Goal: Task Accomplishment & Management: Manage account settings

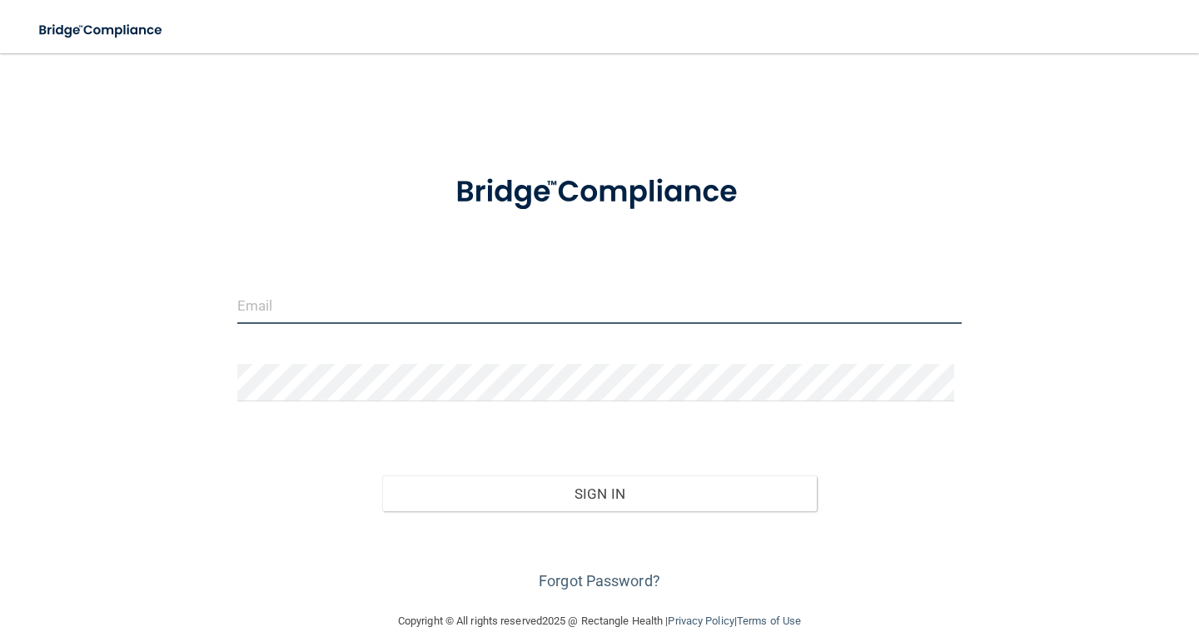
click at [281, 309] on input "email" at bounding box center [599, 304] width 724 height 37
type input "[EMAIL_ADDRESS][DOMAIN_NAME]"
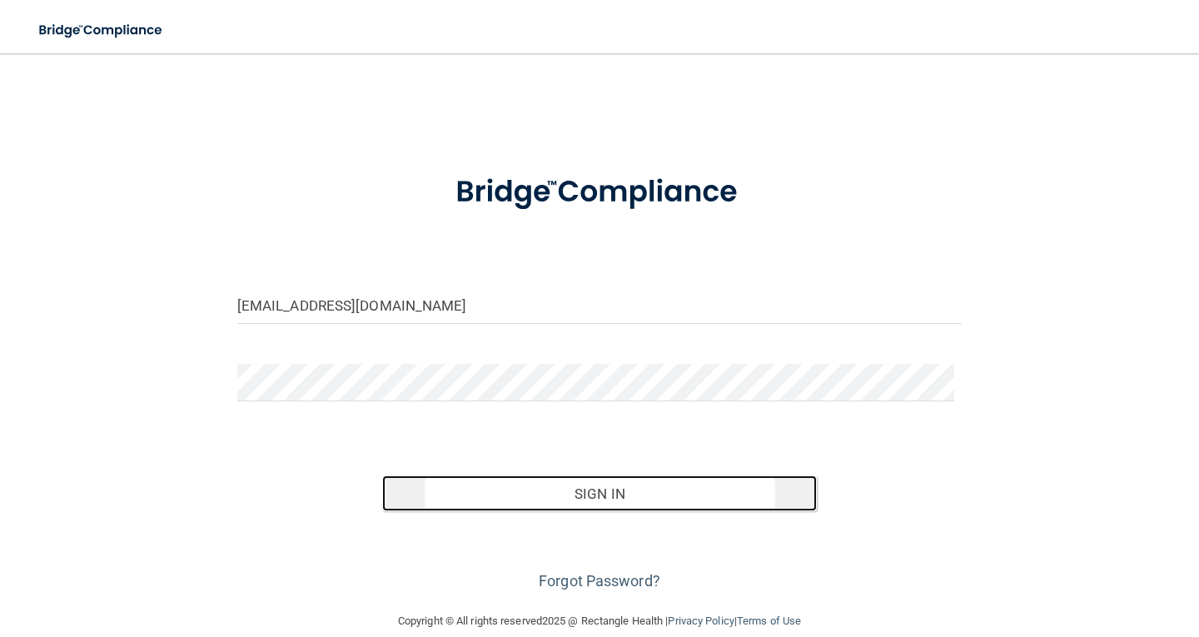
click at [529, 489] on button "Sign In" at bounding box center [599, 493] width 435 height 37
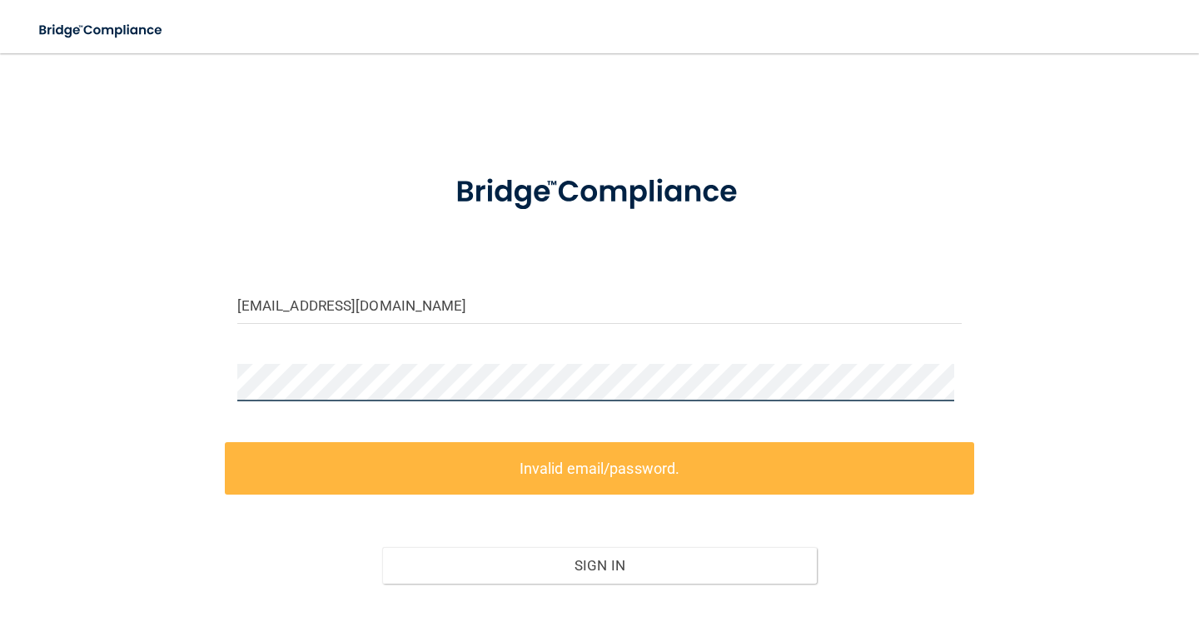
click at [168, 390] on div "[EMAIL_ADDRESS][DOMAIN_NAME] Invalid email/password. You don't have permission …" at bounding box center [599, 368] width 1132 height 596
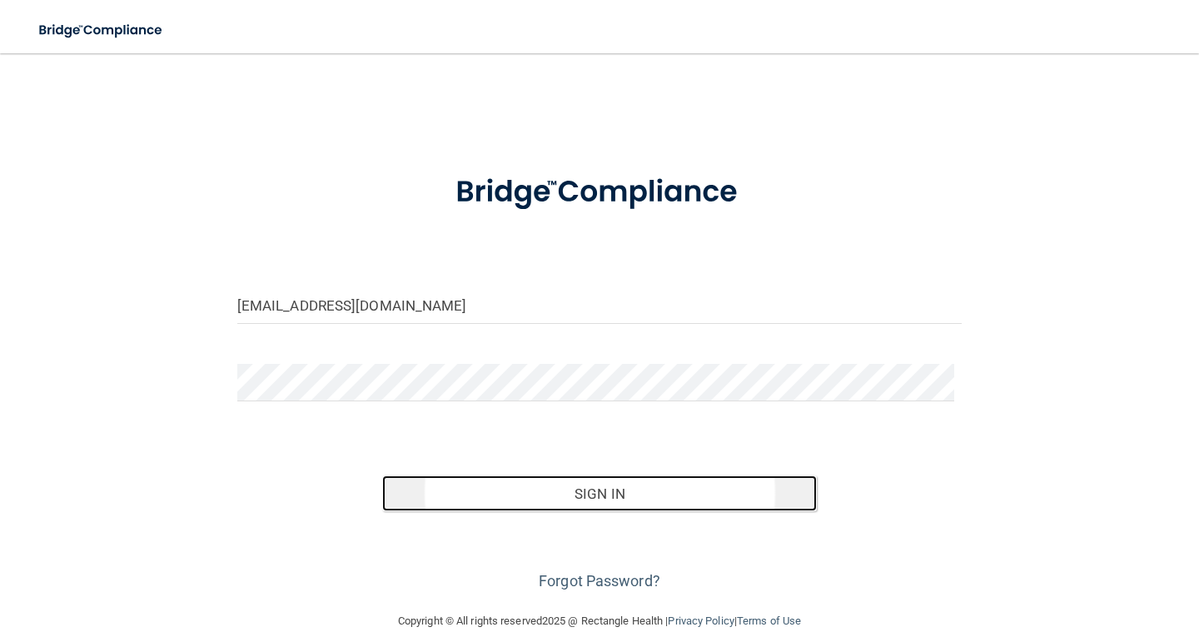
click at [605, 490] on button "Sign In" at bounding box center [599, 493] width 435 height 37
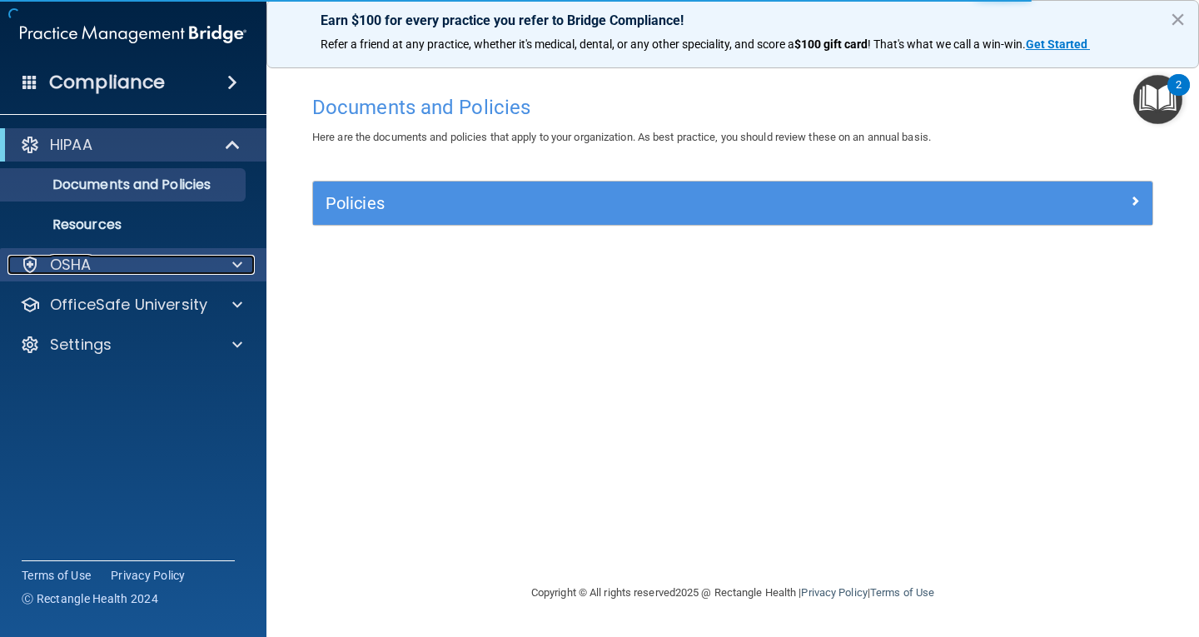
click at [235, 265] on span at bounding box center [237, 265] width 10 height 20
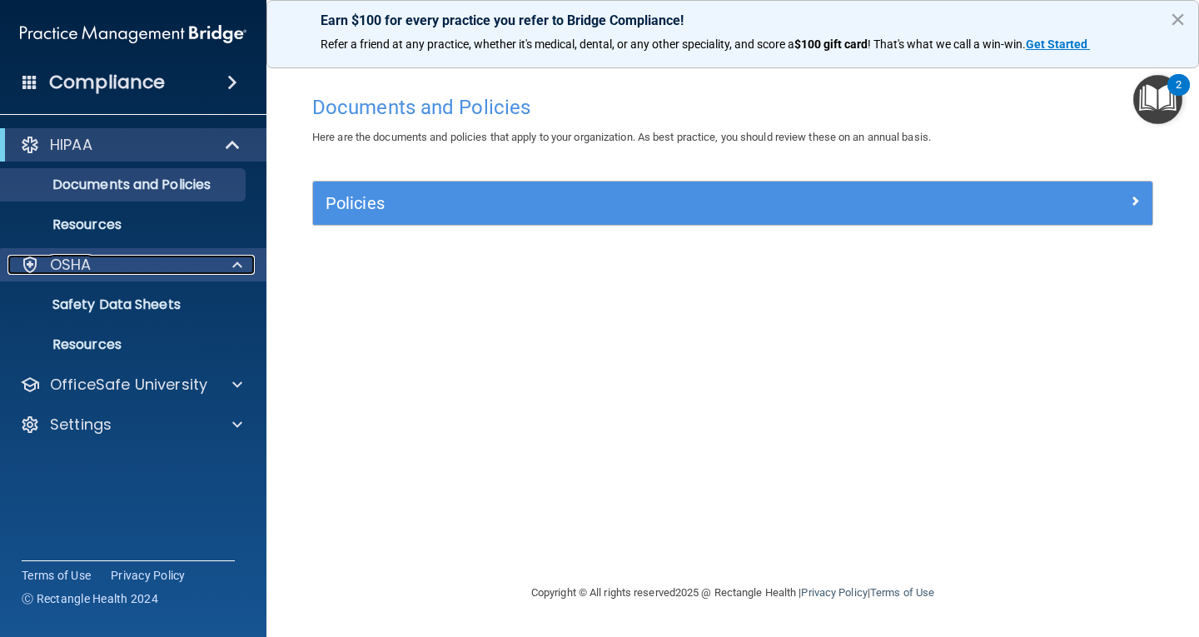
click at [78, 261] on p "OSHA" at bounding box center [71, 265] width 42 height 20
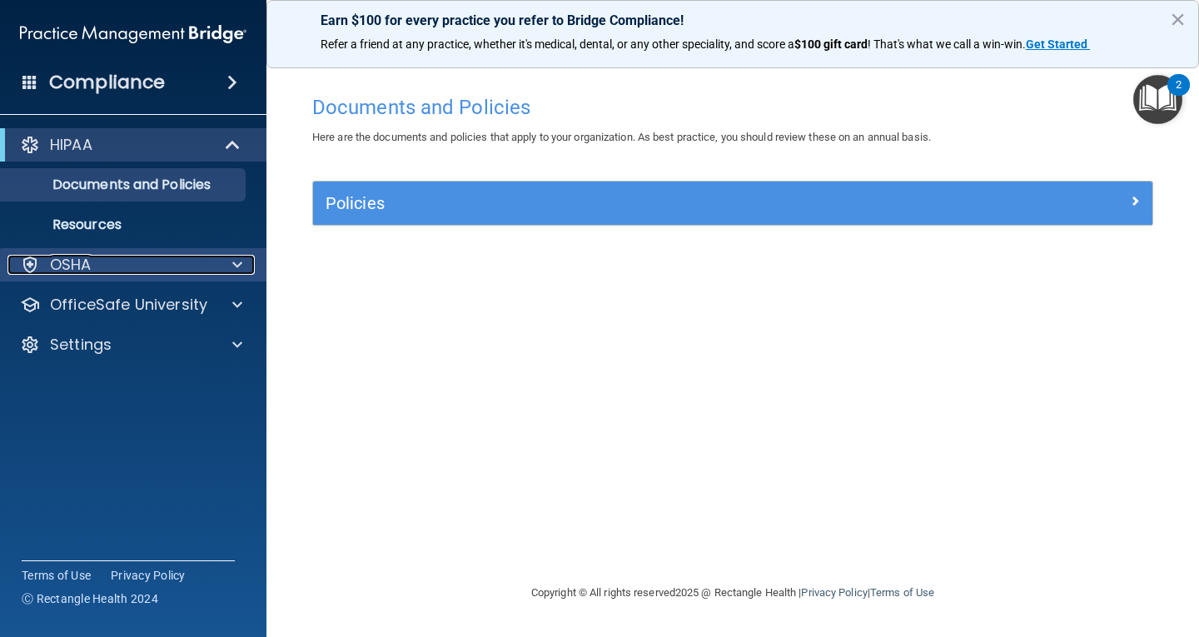
click at [78, 261] on p "OSHA" at bounding box center [71, 265] width 42 height 20
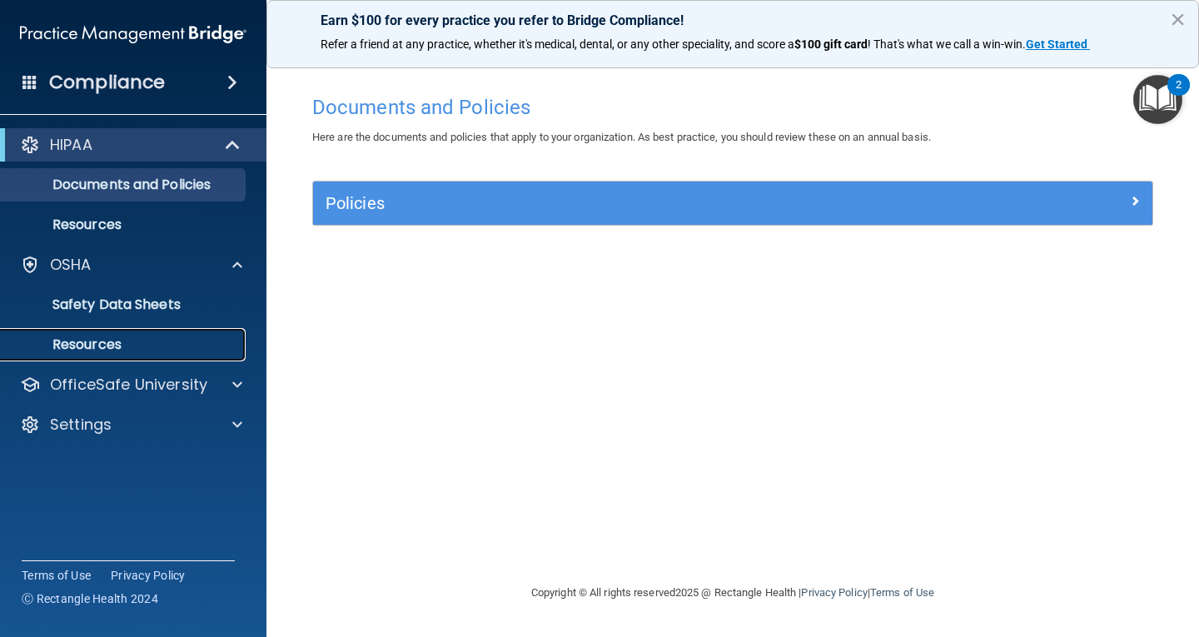
click at [73, 348] on p "Resources" at bounding box center [124, 344] width 227 height 17
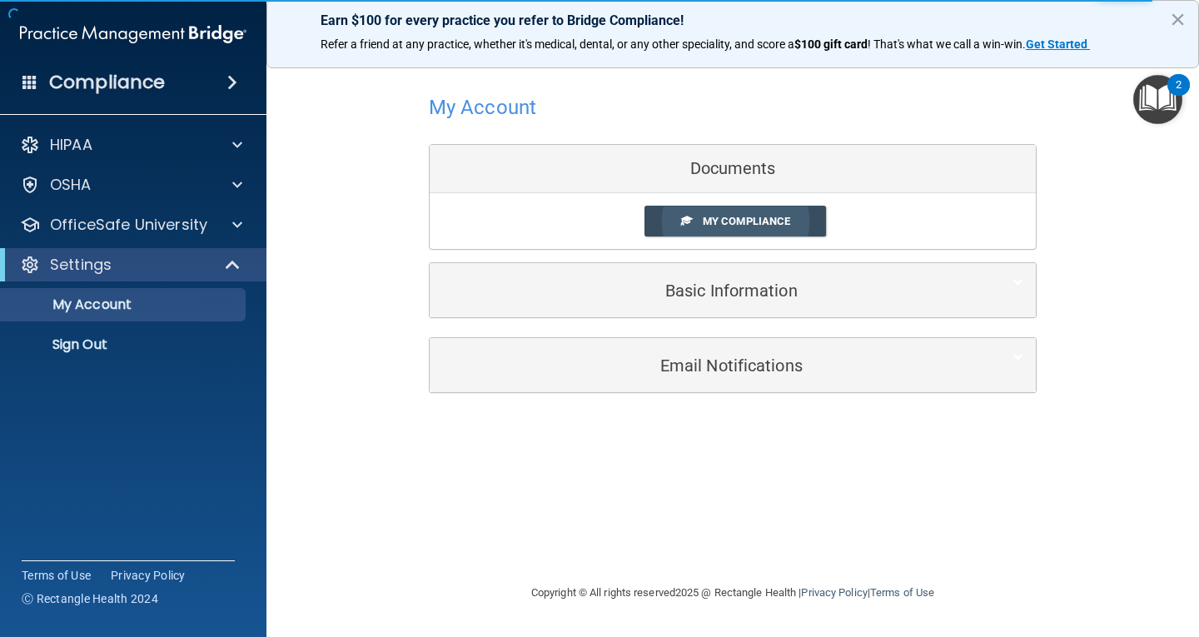
click at [780, 219] on span "My Compliance" at bounding box center [746, 221] width 87 height 12
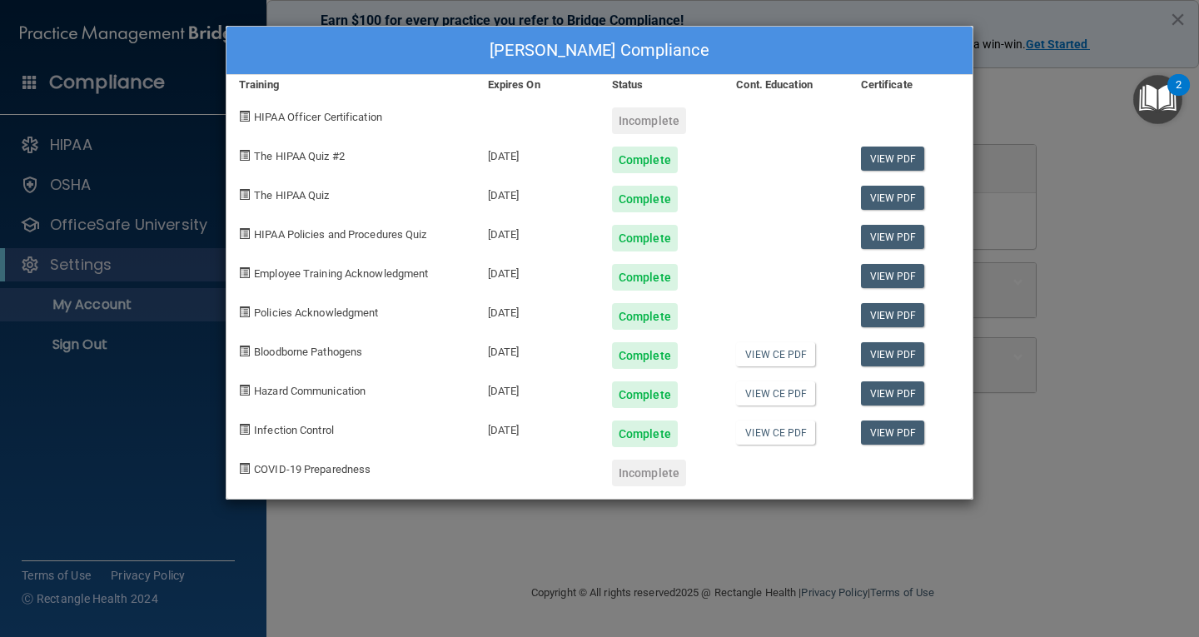
click at [1051, 113] on div "Leah Rehl's Compliance Training Expires On Status Cont. Education Certificate H…" at bounding box center [599, 318] width 1199 height 637
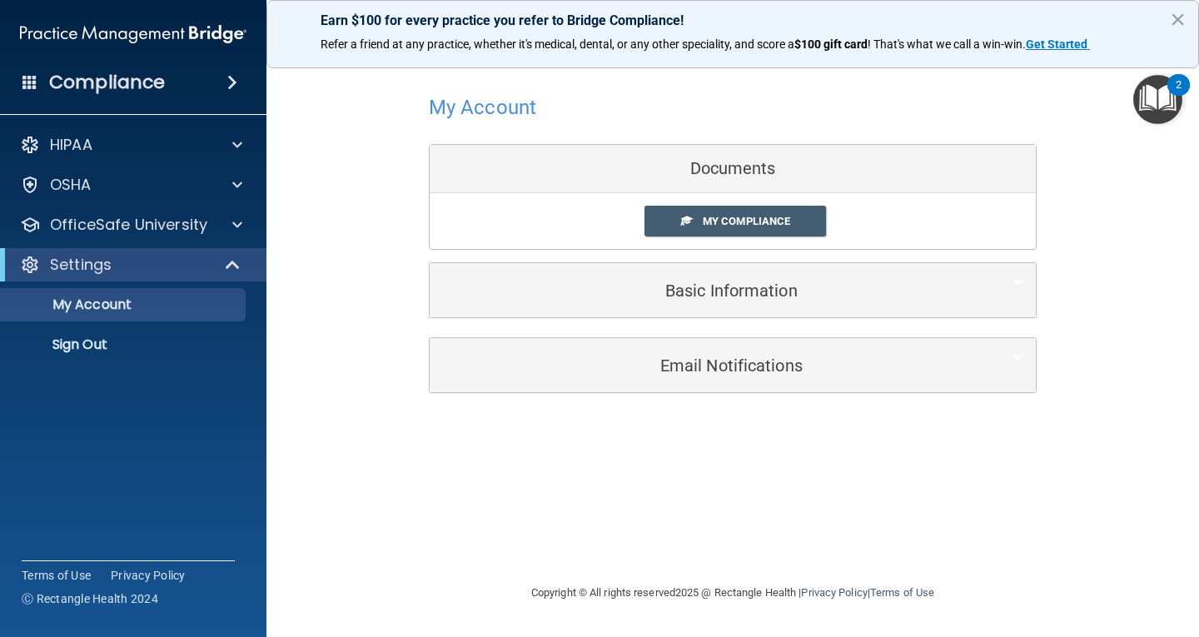
click at [1156, 98] on img "Open Resource Center, 2 new notifications" at bounding box center [1157, 99] width 49 height 49
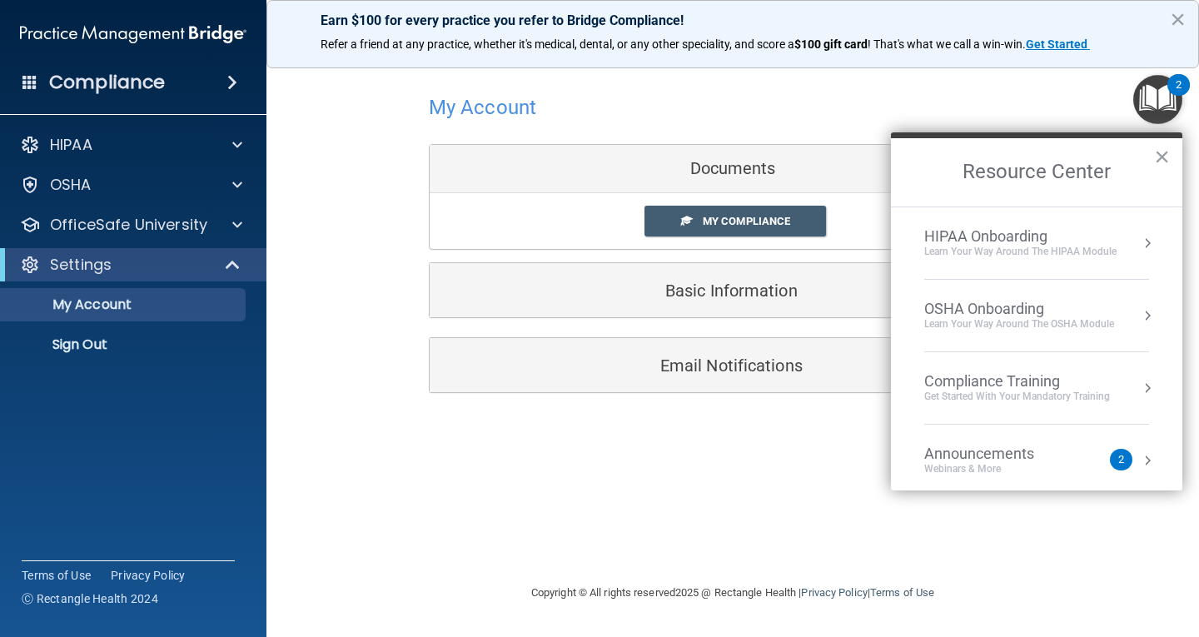
click at [1059, 395] on div "Get Started with your mandatory training" at bounding box center [1017, 397] width 186 height 14
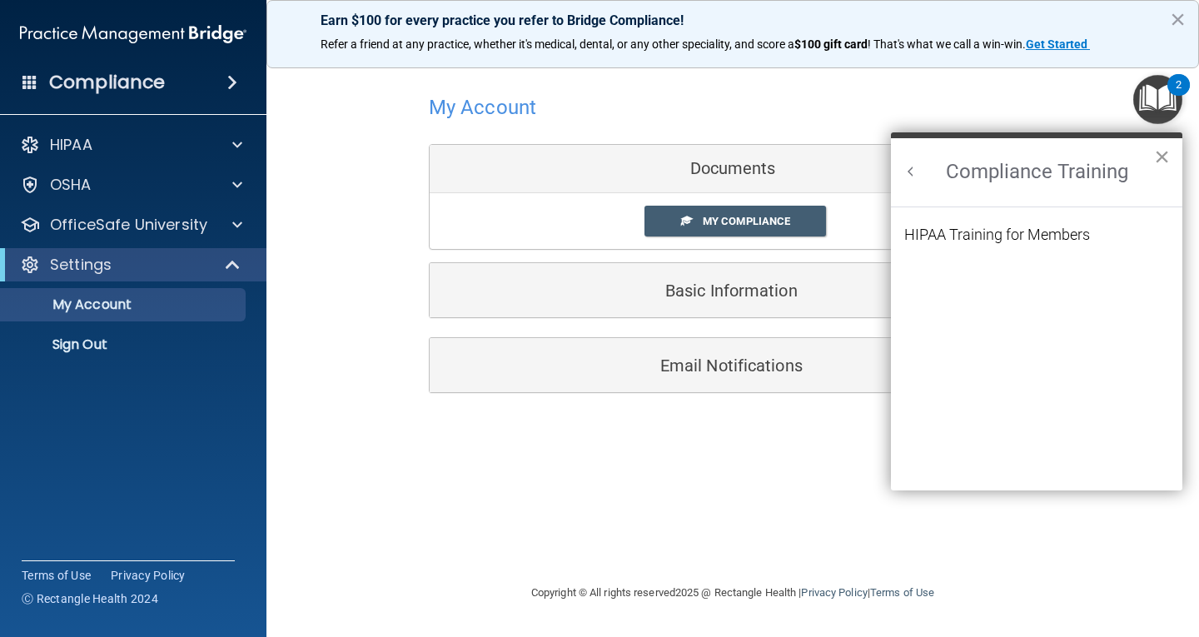
click at [1162, 161] on button "×" at bounding box center [1162, 156] width 16 height 27
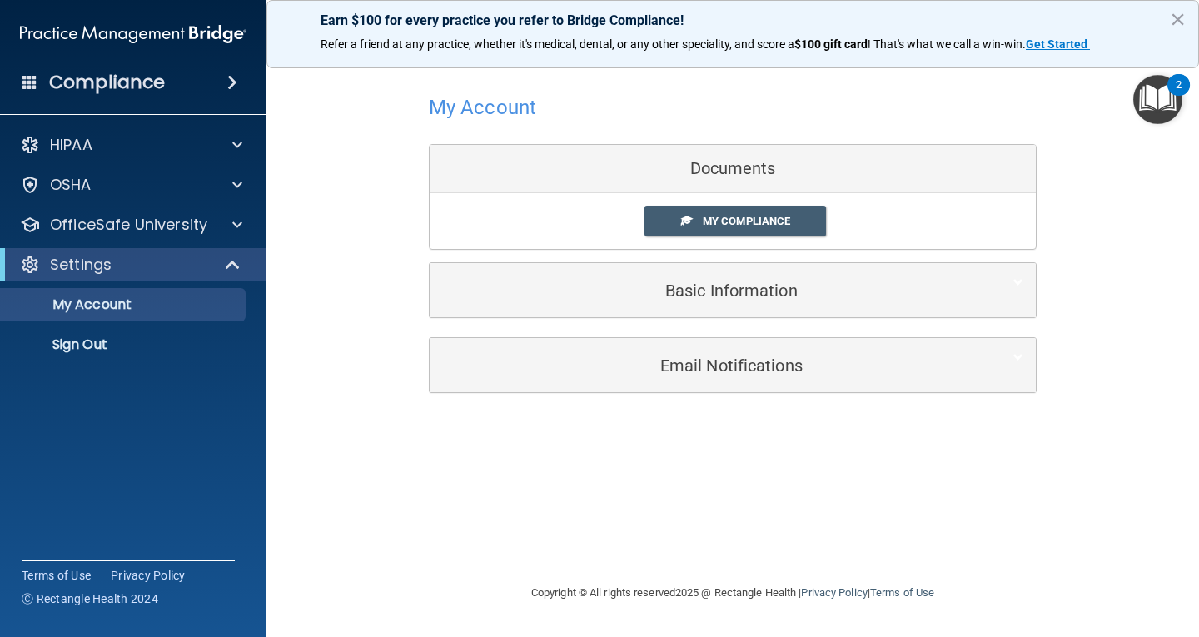
click at [1159, 103] on img "Open Resource Center, 2 new notifications" at bounding box center [1157, 99] width 49 height 49
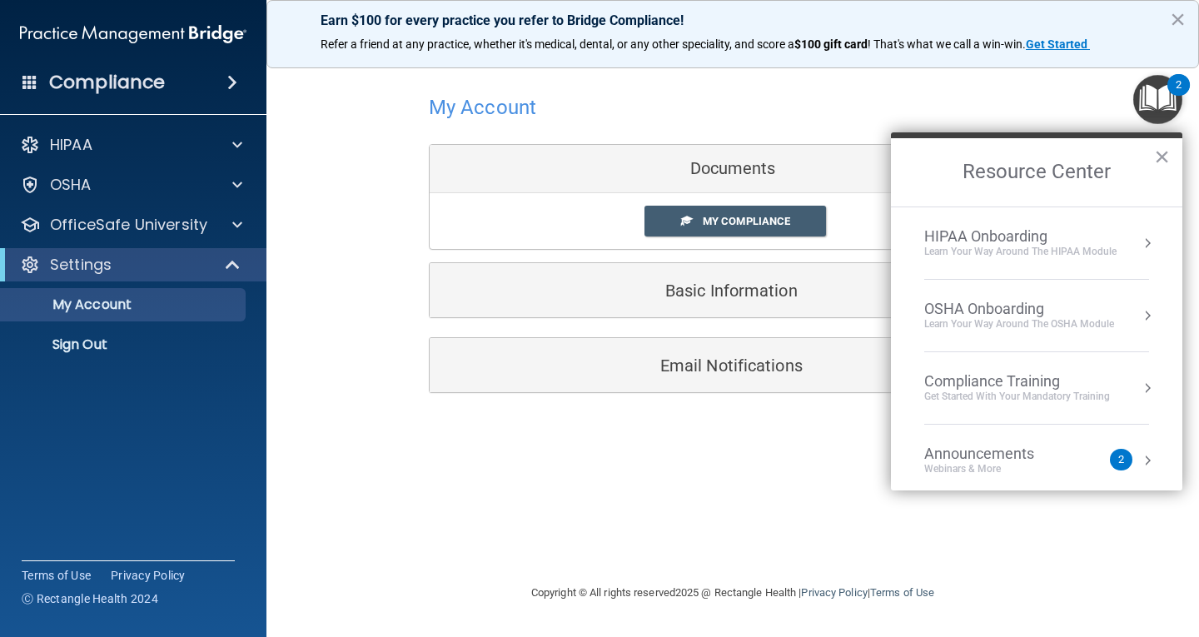
click at [1139, 321] on button "Resource Center" at bounding box center [1147, 315] width 17 height 17
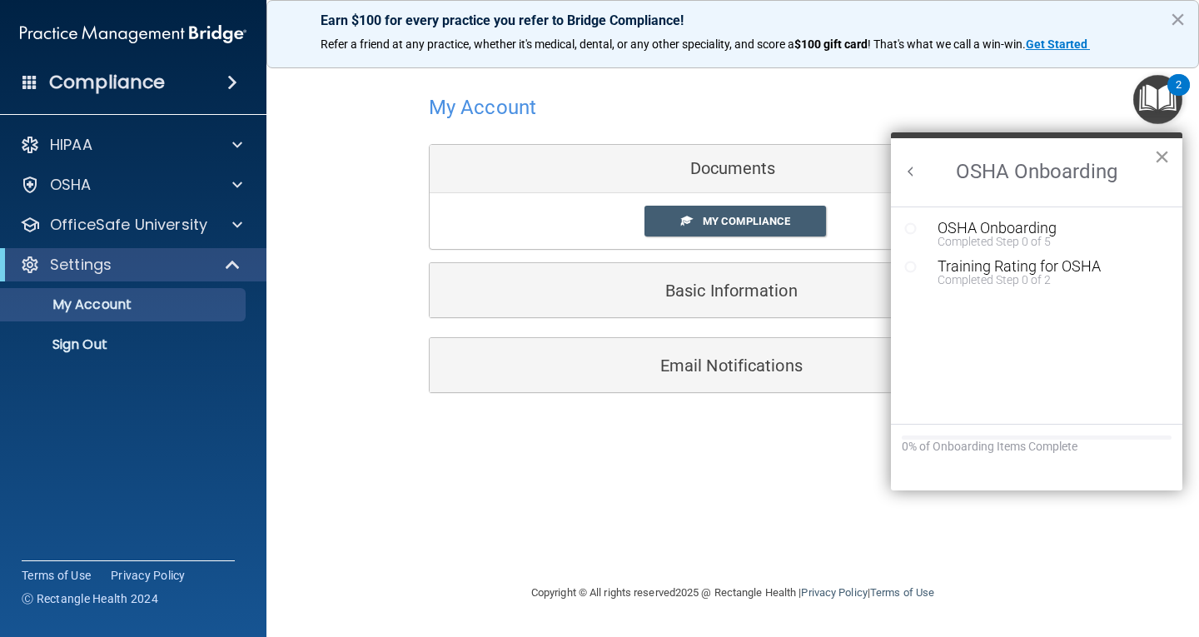
click at [1165, 157] on button "×" at bounding box center [1162, 156] width 16 height 27
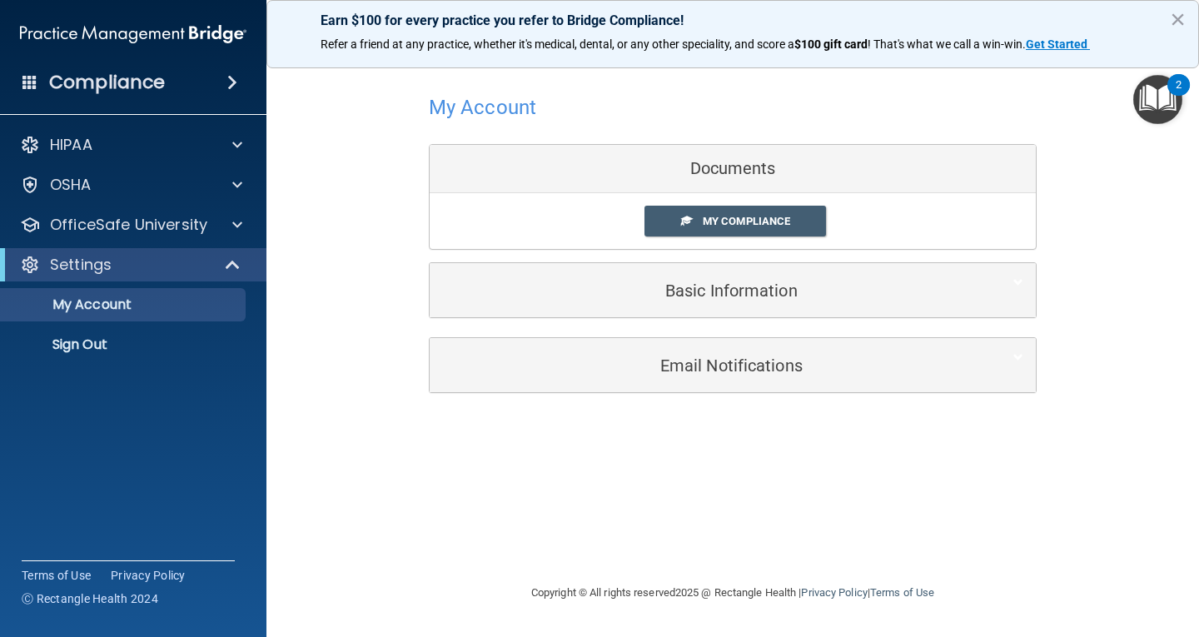
click at [1163, 109] on img "Open Resource Center, 2 new notifications" at bounding box center [1157, 99] width 49 height 49
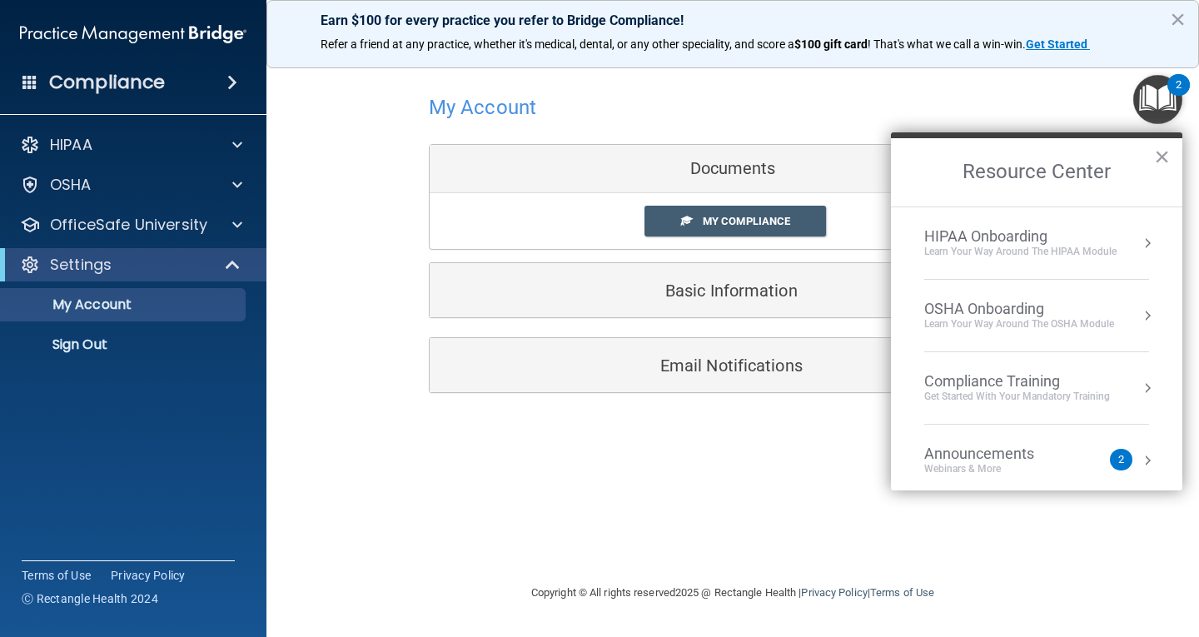
click at [1110, 458] on div "2" at bounding box center [1121, 460] width 22 height 22
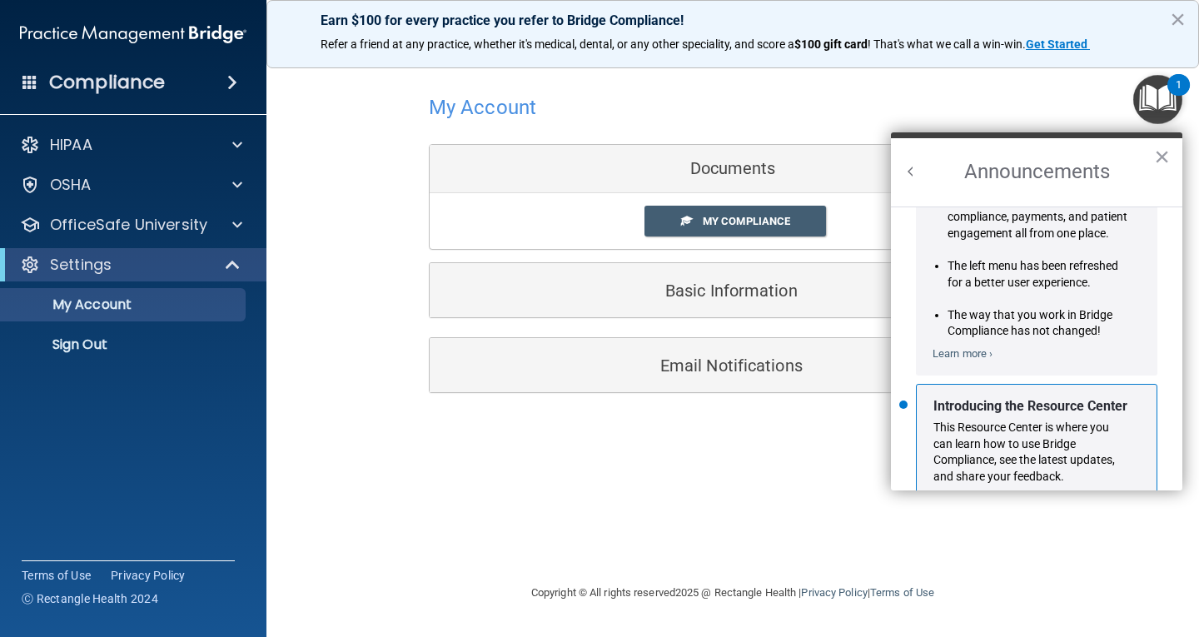
scroll to position [292, 0]
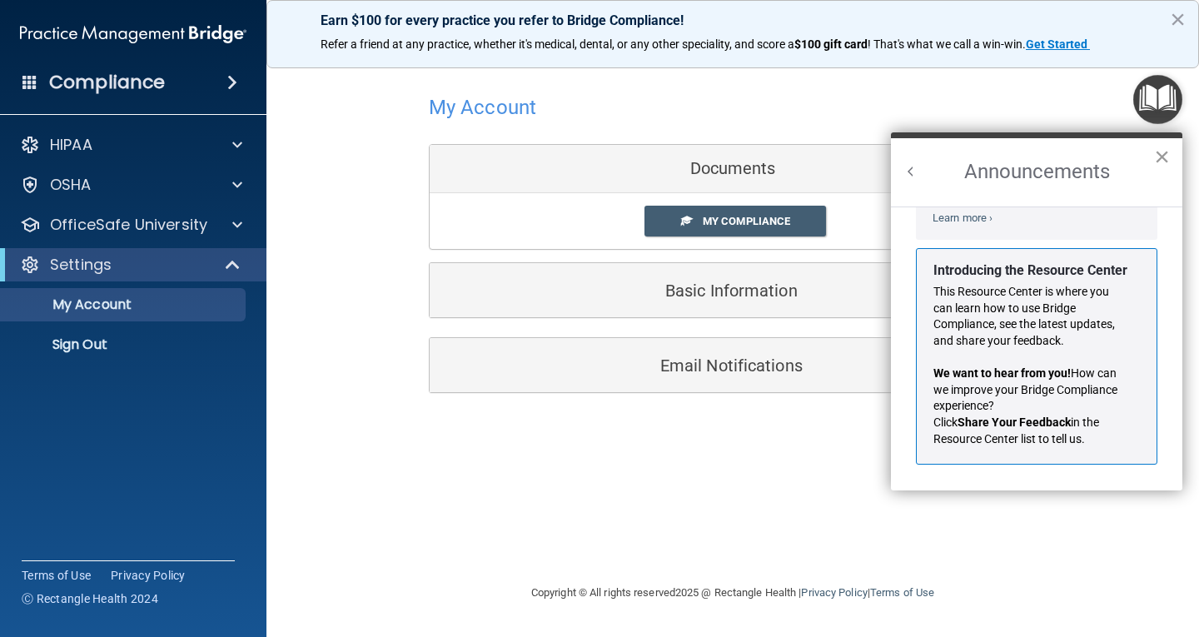
click at [1160, 158] on button "×" at bounding box center [1162, 156] width 16 height 27
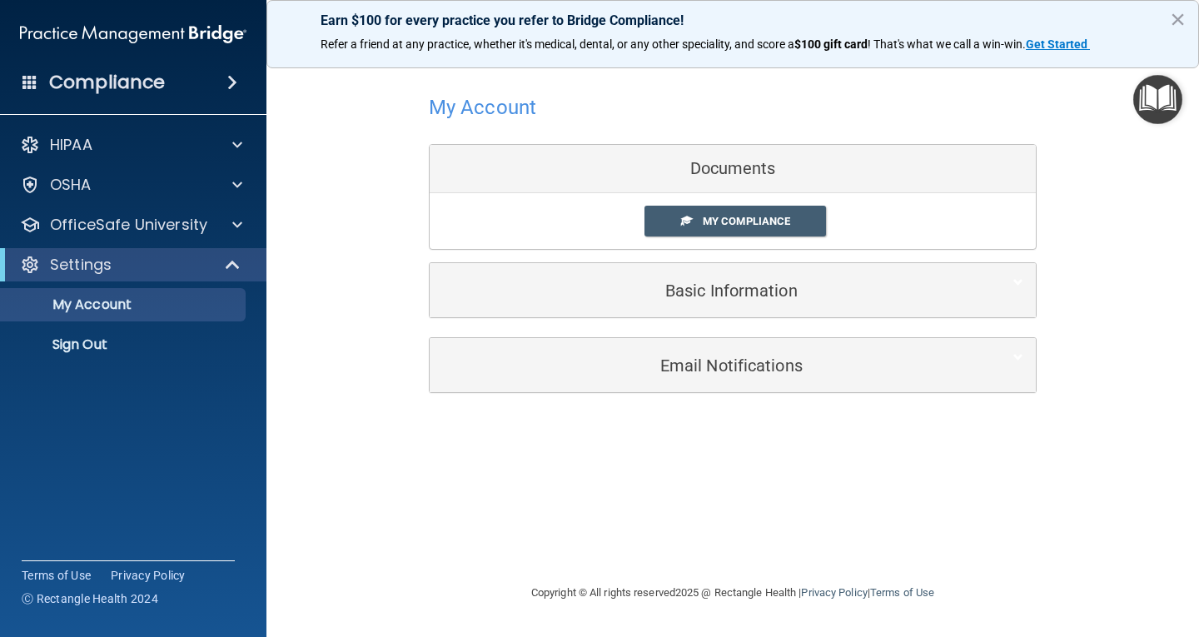
click at [1162, 94] on img "Open Resource Center" at bounding box center [1157, 99] width 49 height 49
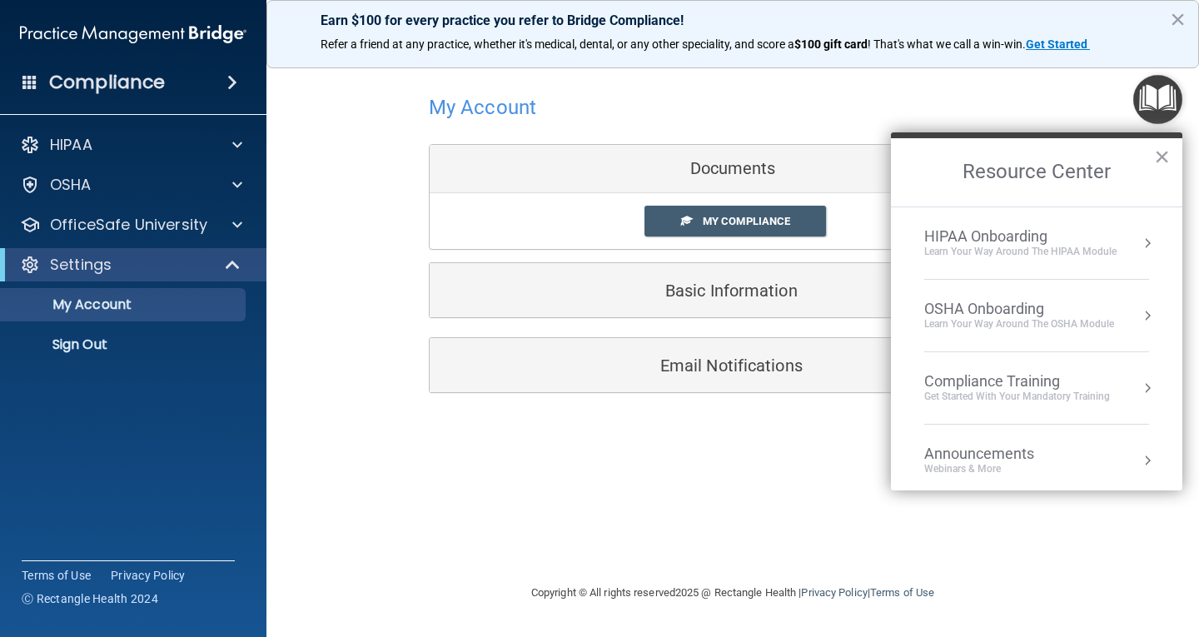
click at [1081, 394] on div "Get Started with your mandatory training" at bounding box center [1017, 397] width 186 height 14
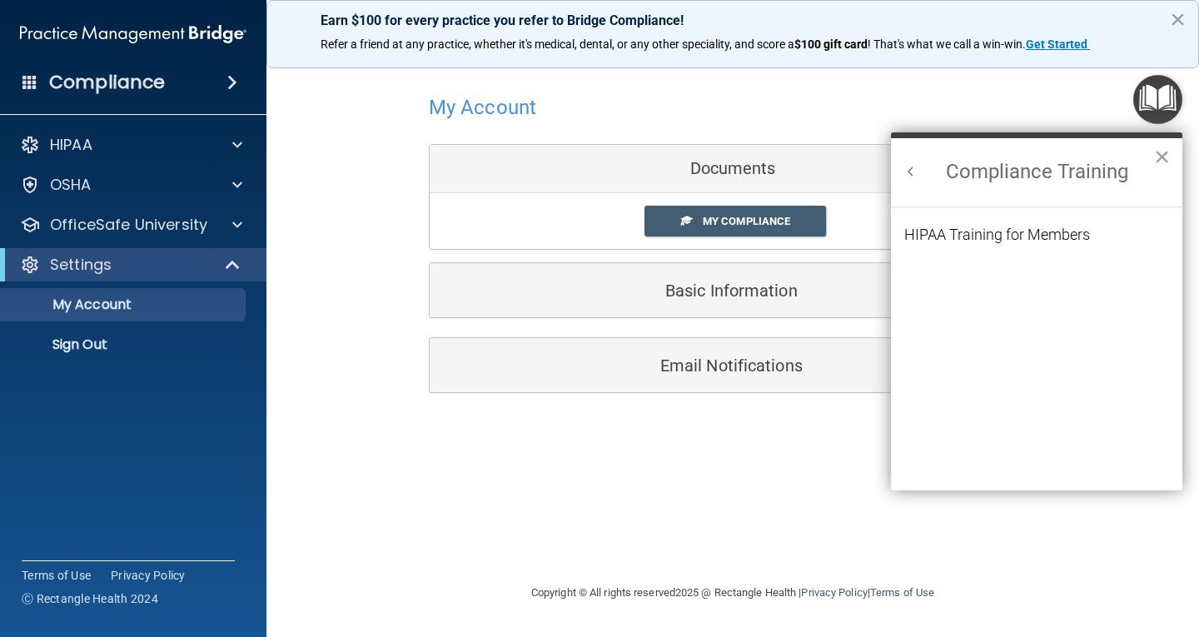
scroll to position [0, 0]
click at [1167, 162] on button "×" at bounding box center [1162, 156] width 16 height 27
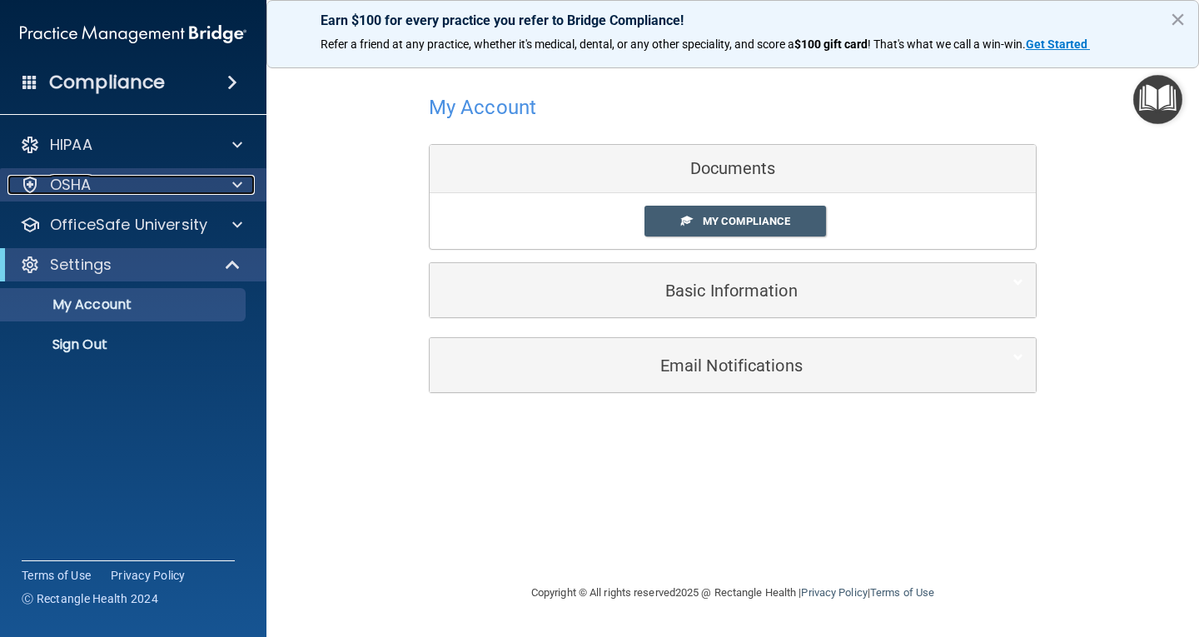
click at [243, 186] on div at bounding box center [235, 185] width 42 height 20
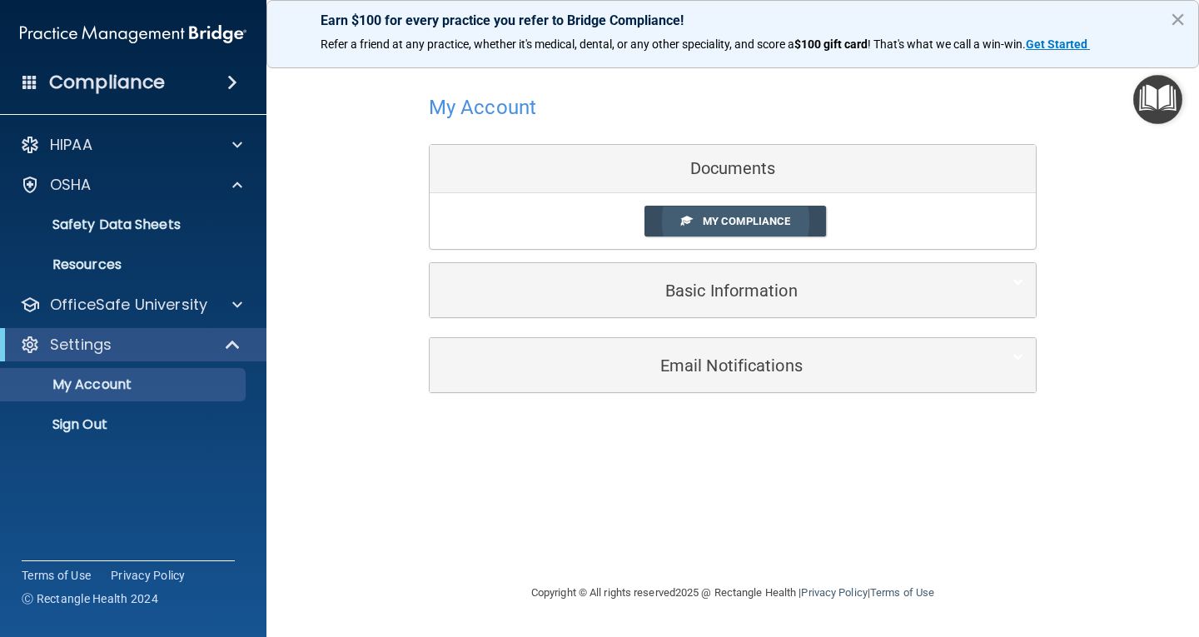
click at [781, 224] on span "My Compliance" at bounding box center [746, 221] width 87 height 12
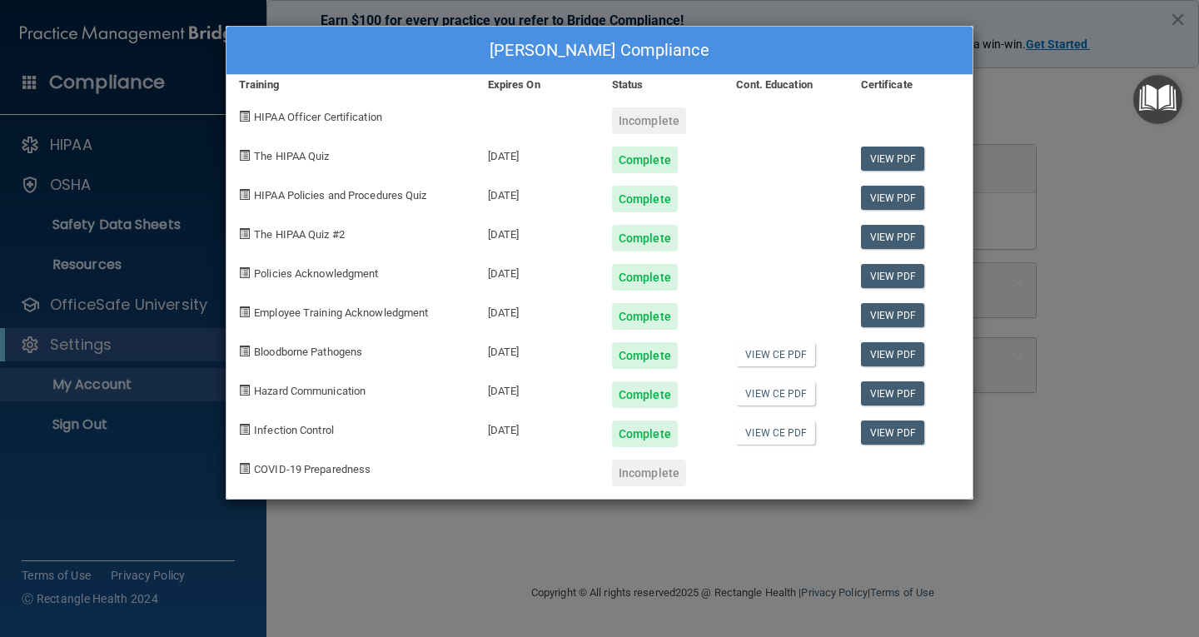
click at [897, 584] on div "Leah Rehl's Compliance Training Expires On Status Cont. Education Certificate H…" at bounding box center [599, 318] width 1199 height 637
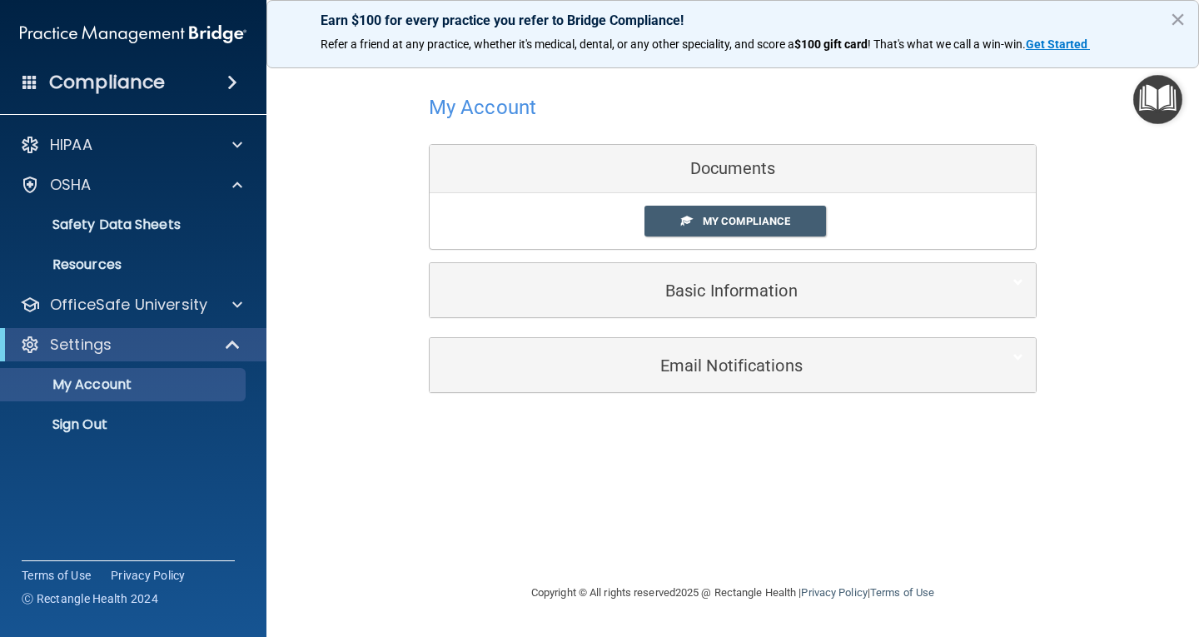
click at [34, 82] on span at bounding box center [29, 81] width 15 height 15
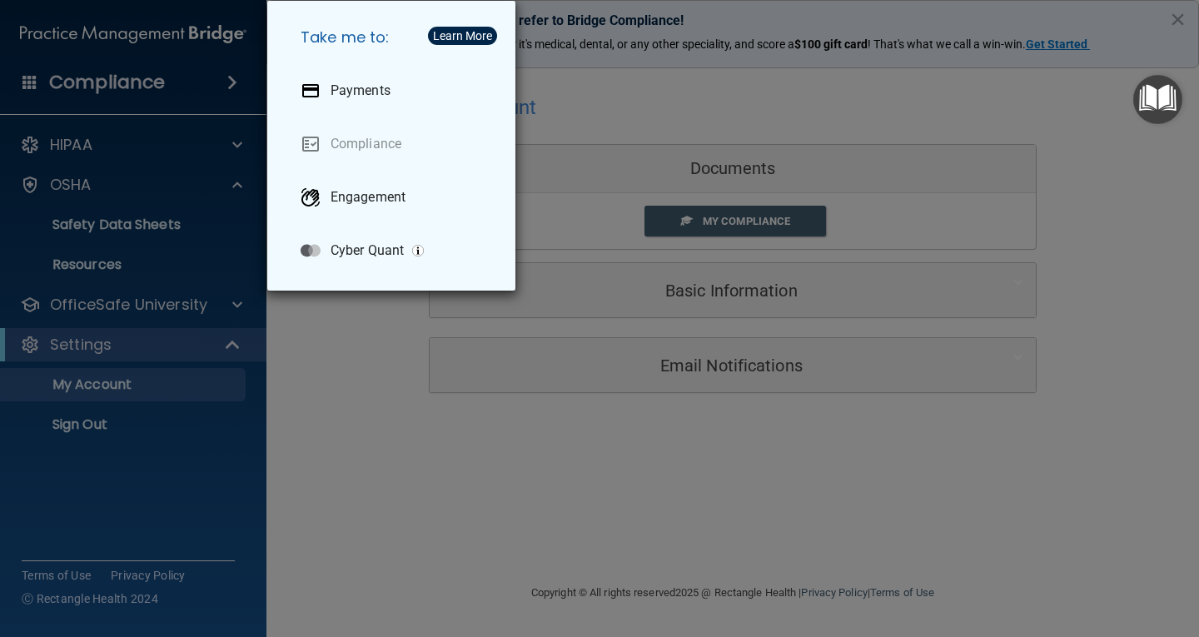
click at [335, 360] on div "Take me to: Payments Compliance Engagement Cyber Quant" at bounding box center [599, 318] width 1199 height 637
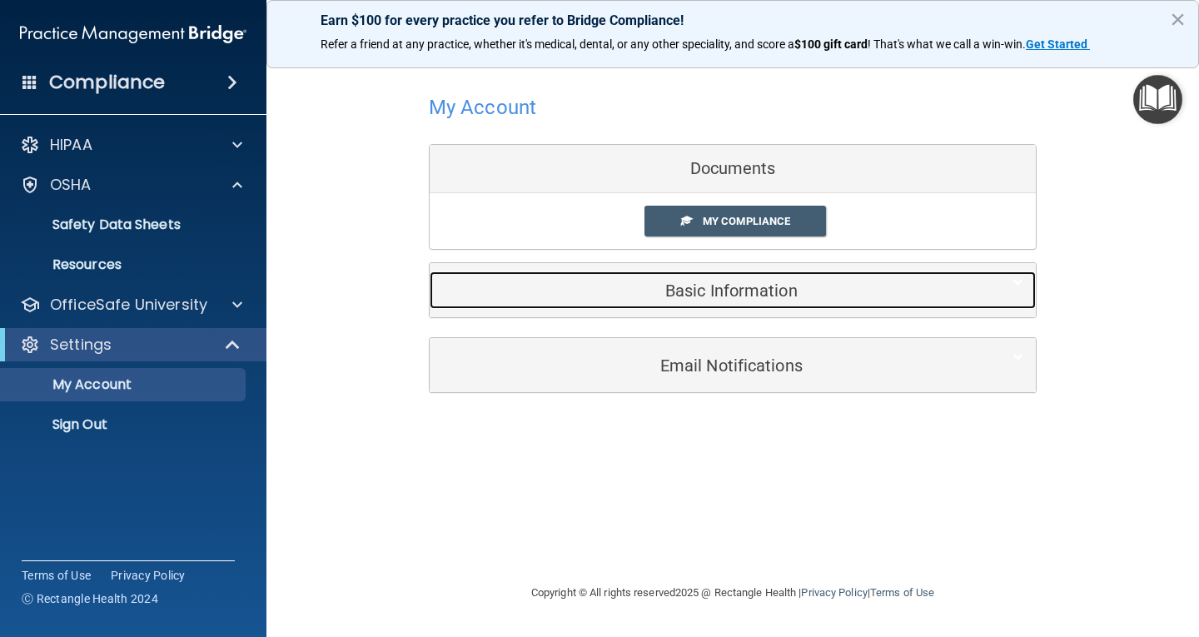
click at [741, 296] on h5 "Basic Information" at bounding box center [707, 290] width 530 height 18
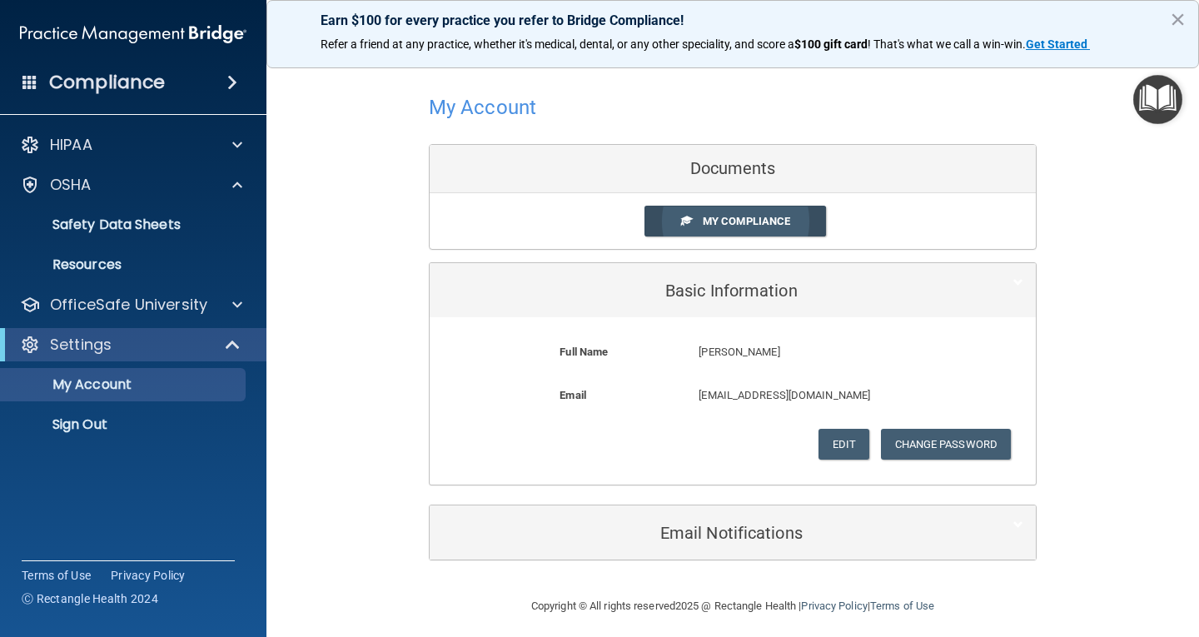
click at [721, 221] on span "My Compliance" at bounding box center [746, 221] width 87 height 12
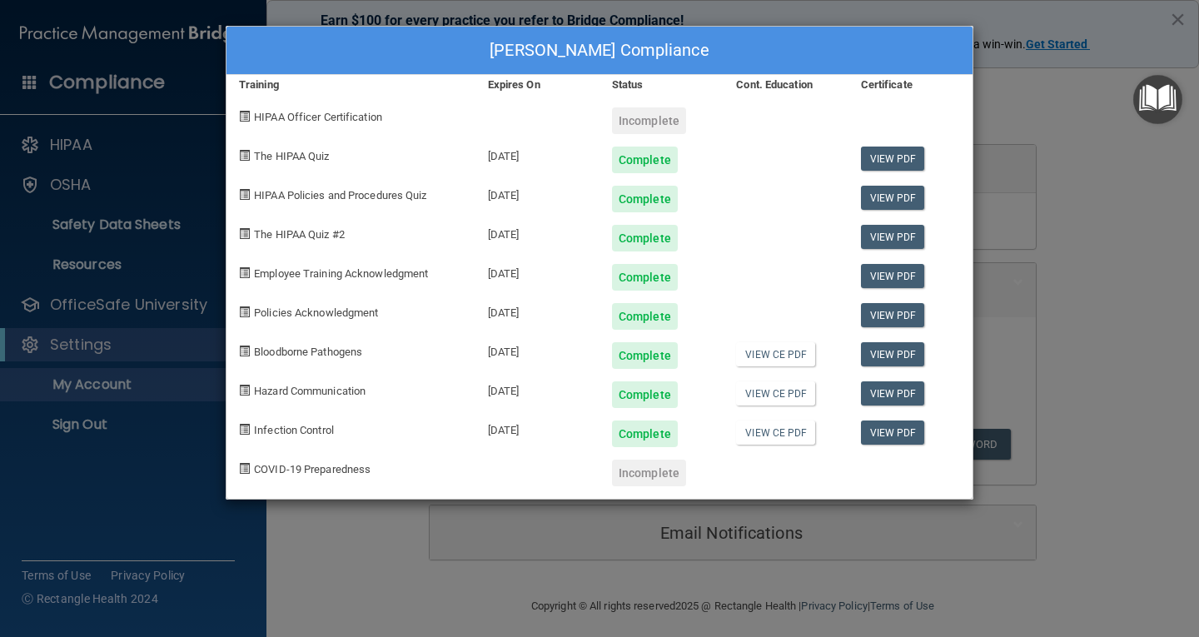
drag, startPoint x: 897, startPoint y: 473, endPoint x: 718, endPoint y: 508, distance: 183.2
click at [799, 507] on div "Leah Rehl's Compliance Training Expires On Status Cont. Education Certificate H…" at bounding box center [599, 318] width 1199 height 637
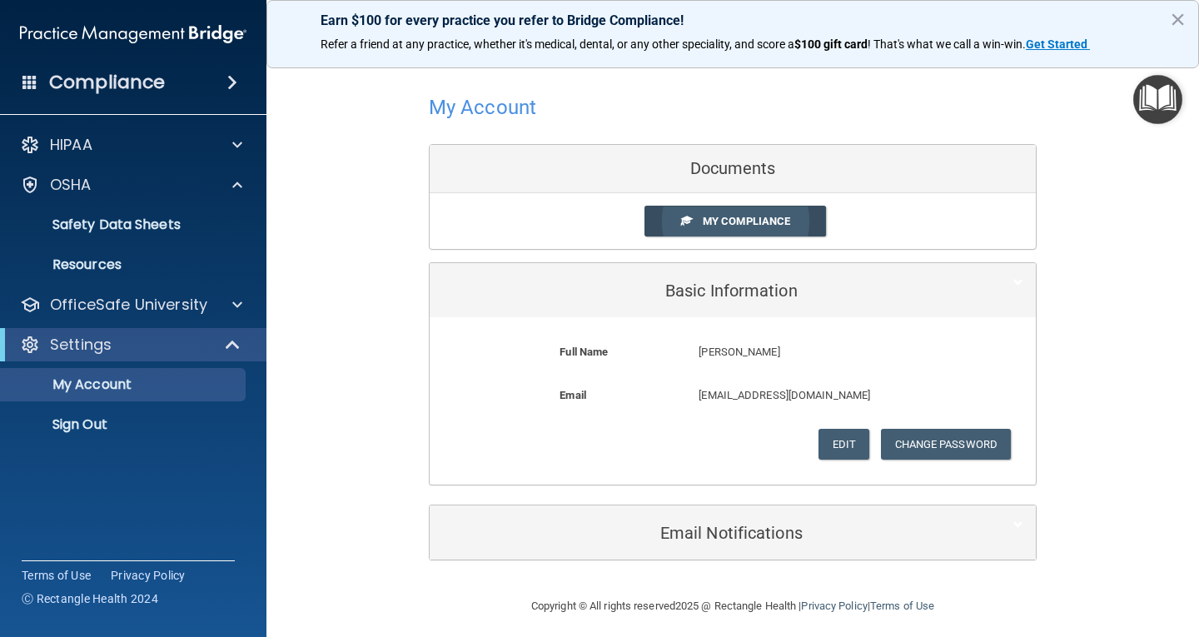
click at [713, 220] on span "My Compliance" at bounding box center [746, 221] width 87 height 12
